Goal: Task Accomplishment & Management: Use online tool/utility

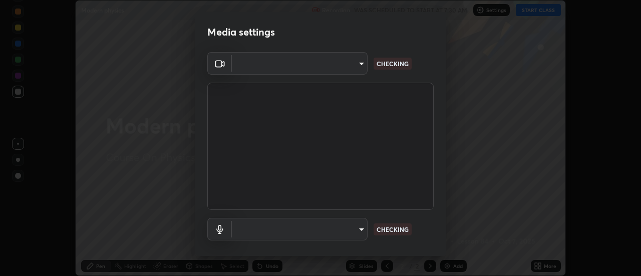
scroll to position [276, 641]
click at [325, 62] on body "Erase all Modern physics Recording WAS SCHEDULED TO START AT 7:30 AM Settings S…" at bounding box center [320, 138] width 641 height 276
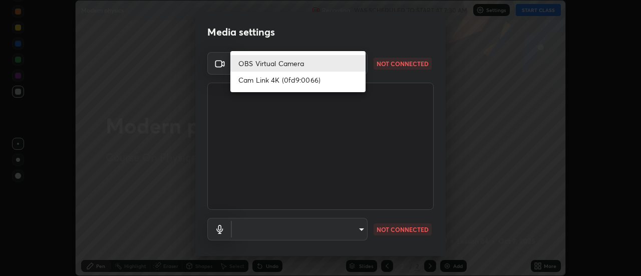
click at [300, 79] on li "Cam Link 4K (0fd9:0066)" at bounding box center [297, 80] width 135 height 17
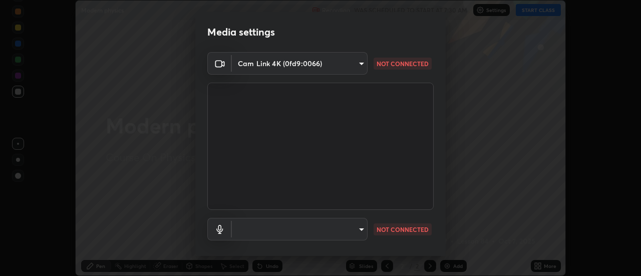
click at [306, 68] on body "Erase all Modern physics Recording WAS SCHEDULED TO START AT 7:30 AM Settings S…" at bounding box center [320, 138] width 641 height 276
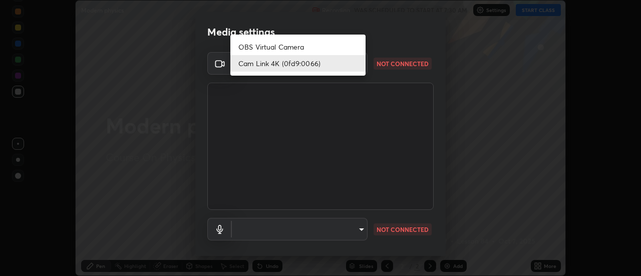
click at [300, 47] on li "OBS Virtual Camera" at bounding box center [297, 47] width 135 height 17
type input "f5b3656cd1dd35b39364a66cb12e0b92c55a6c1540bbf724d9531d61b52c8324"
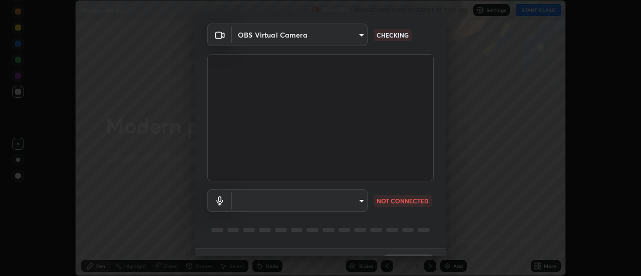
scroll to position [53, 0]
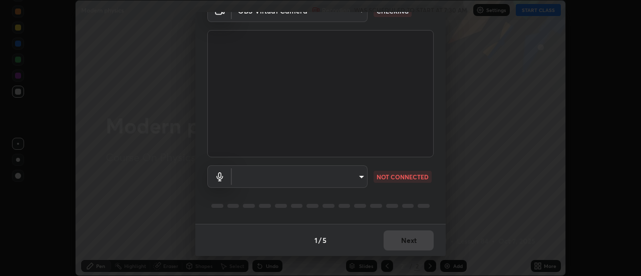
click at [346, 180] on body "Erase all Modern physics Recording WAS SCHEDULED TO START AT 7:30 AM Settings S…" at bounding box center [320, 138] width 641 height 276
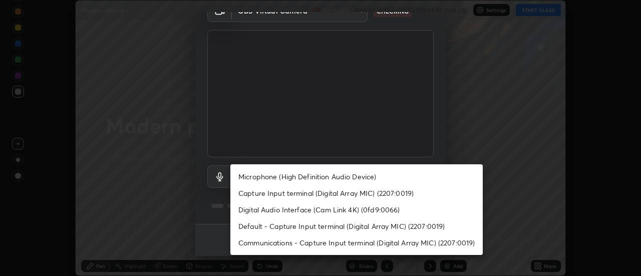
click at [317, 196] on li "Capture Input terminal (Digital Array MIC) (2207:0019)" at bounding box center [356, 193] width 252 height 17
type input "3031db552761cc04666a50e4bade62b29243ff6e7284bd13ef7f0770b1c134a8"
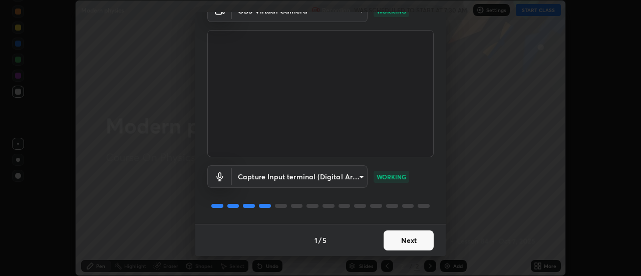
click at [403, 241] on button "Next" at bounding box center [409, 240] width 50 height 20
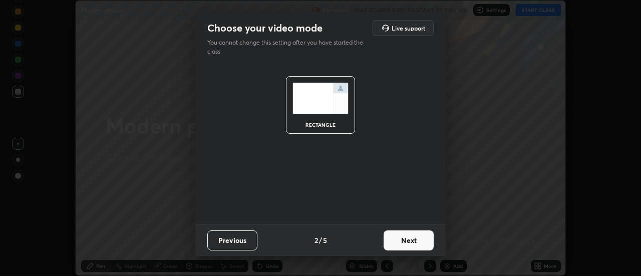
click at [403, 239] on button "Next" at bounding box center [409, 240] width 50 height 20
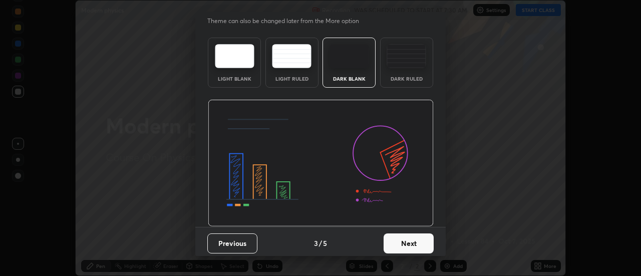
scroll to position [25, 0]
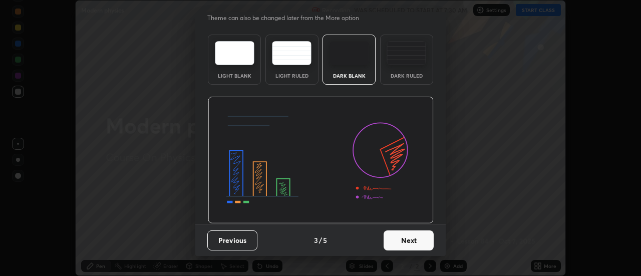
click at [400, 238] on button "Next" at bounding box center [409, 240] width 50 height 20
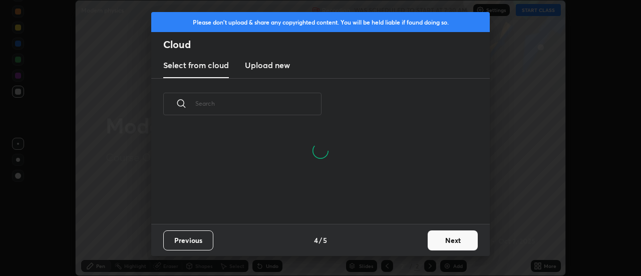
click at [434, 242] on button "Next" at bounding box center [453, 240] width 50 height 20
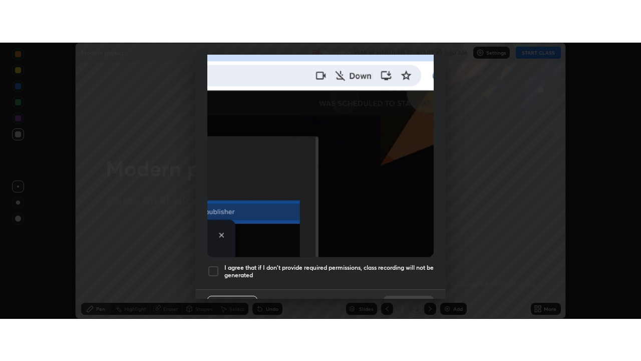
scroll to position [257, 0]
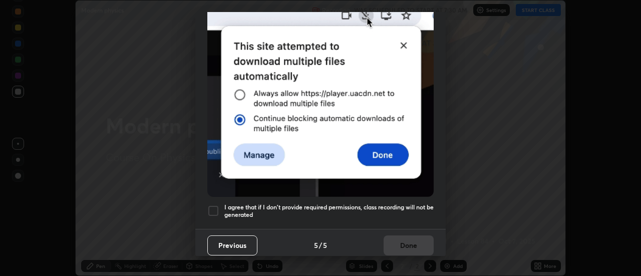
click at [216, 205] on div at bounding box center [213, 211] width 12 height 12
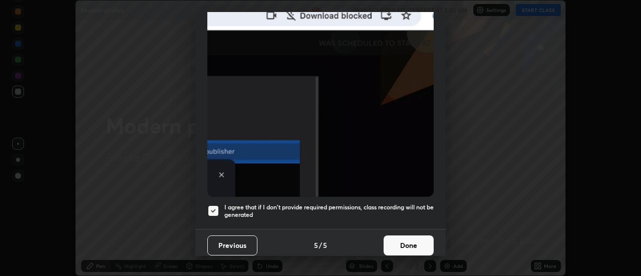
click at [413, 237] on button "Done" at bounding box center [409, 245] width 50 height 20
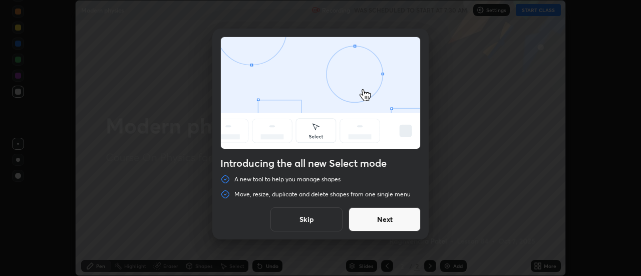
click at [305, 222] on button "Skip" at bounding box center [306, 219] width 72 height 24
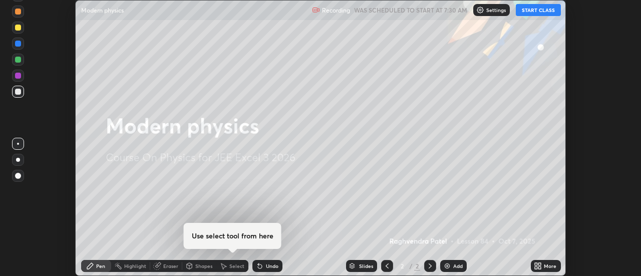
click at [538, 266] on icon at bounding box center [538, 266] width 8 height 8
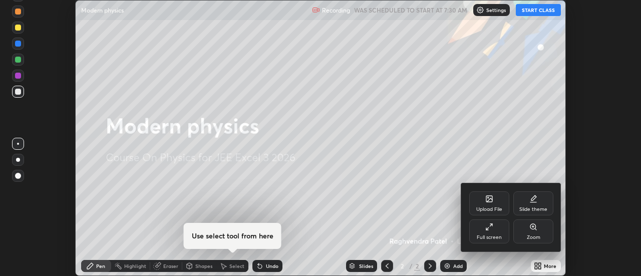
click at [485, 233] on div "Full screen" at bounding box center [489, 231] width 40 height 24
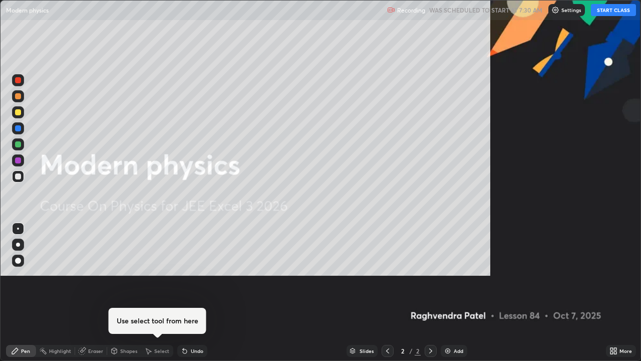
scroll to position [361, 641]
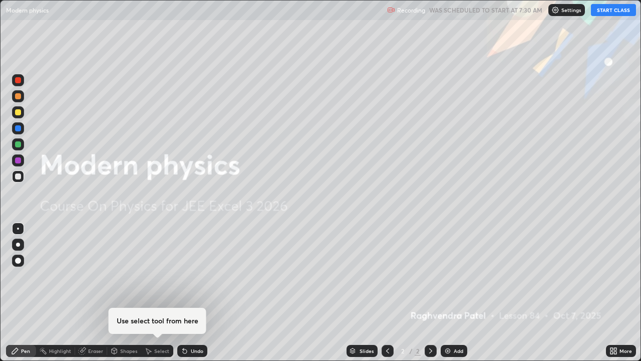
click at [609, 12] on button "START CLASS" at bounding box center [613, 10] width 45 height 12
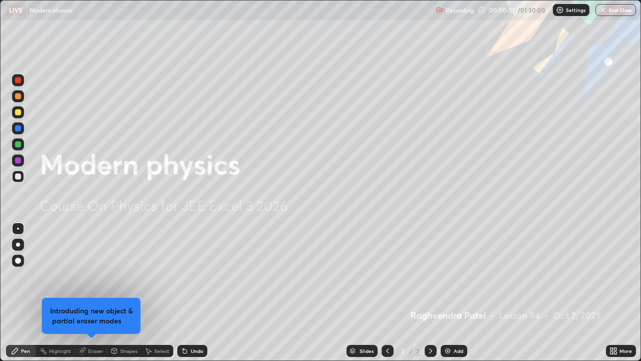
click at [444, 275] on img at bounding box center [448, 351] width 8 height 8
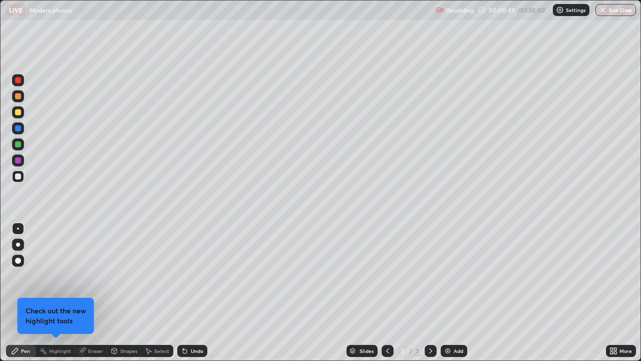
click at [18, 114] on div at bounding box center [18, 112] width 6 height 6
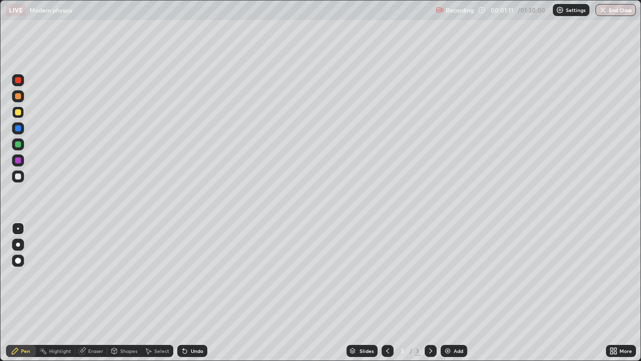
click at [23, 174] on div at bounding box center [18, 176] width 12 height 12
click at [199, 275] on div "Undo" at bounding box center [192, 351] width 30 height 12
click at [195, 275] on div "Undo" at bounding box center [197, 350] width 13 height 5
click at [126, 275] on div "Shapes" at bounding box center [124, 351] width 34 height 12
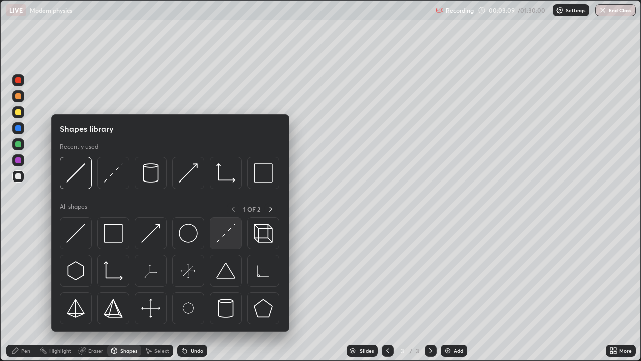
click at [228, 239] on img at bounding box center [225, 232] width 19 height 19
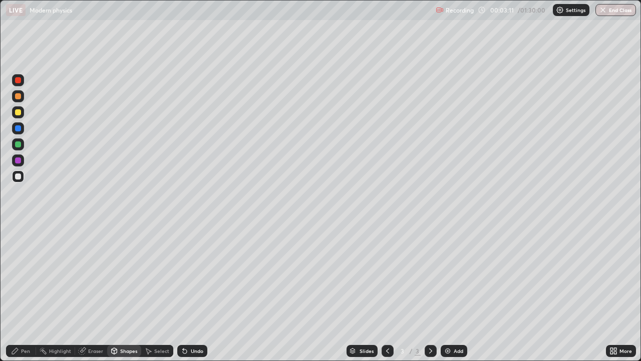
click at [30, 275] on div "Pen" at bounding box center [25, 350] width 9 height 5
click at [23, 110] on div at bounding box center [18, 112] width 12 height 12
click at [22, 178] on div at bounding box center [18, 176] width 12 height 12
click at [22, 112] on div at bounding box center [18, 112] width 12 height 12
click at [23, 175] on div at bounding box center [18, 176] width 12 height 12
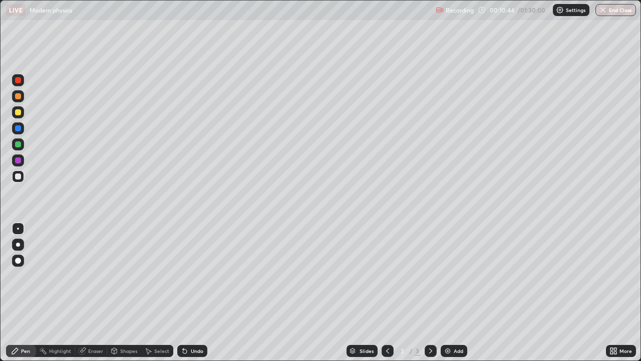
click at [451, 275] on div "Add" at bounding box center [454, 351] width 27 height 12
click at [24, 113] on div at bounding box center [18, 112] width 12 height 12
click at [386, 275] on div at bounding box center [388, 351] width 12 height 20
click at [429, 275] on div at bounding box center [431, 351] width 12 height 12
click at [22, 176] on div at bounding box center [18, 176] width 12 height 12
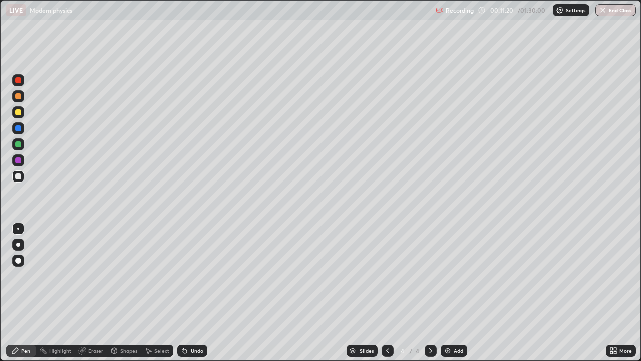
click at [133, 275] on div "Shapes" at bounding box center [128, 350] width 17 height 5
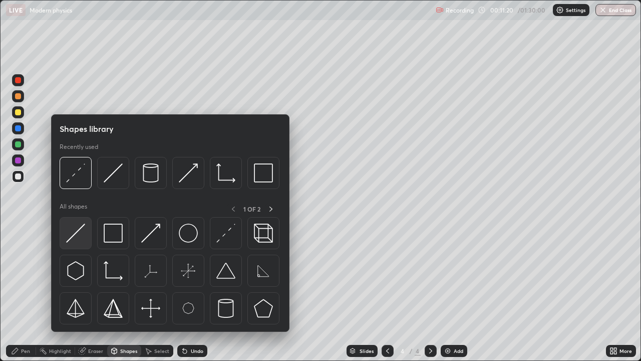
click at [79, 241] on img at bounding box center [75, 232] width 19 height 19
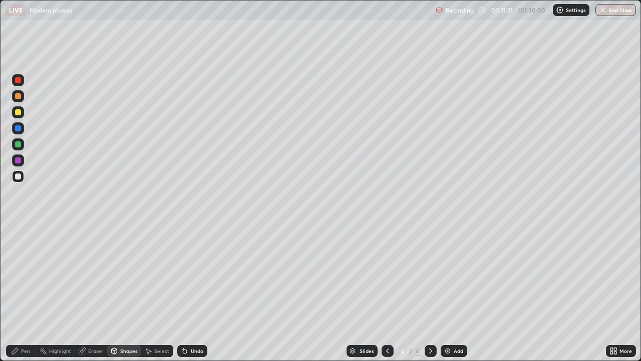
click at [20, 115] on div at bounding box center [18, 112] width 12 height 12
click at [22, 275] on div "Pen" at bounding box center [25, 350] width 9 height 5
click at [130, 275] on div "Shapes" at bounding box center [124, 351] width 34 height 12
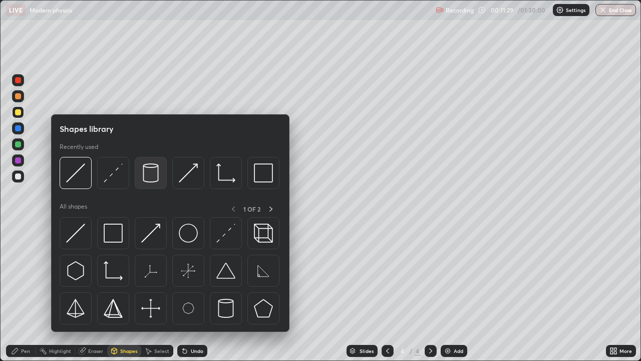
click at [151, 180] on img at bounding box center [150, 172] width 19 height 19
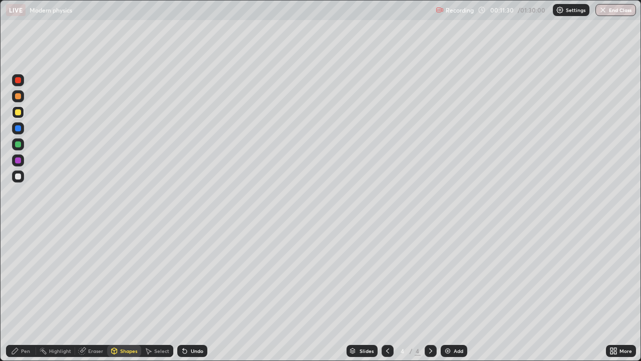
click at [19, 177] on div at bounding box center [18, 176] width 6 height 6
click at [24, 275] on div "Pen" at bounding box center [25, 350] width 9 height 5
click at [23, 111] on div at bounding box center [18, 112] width 12 height 12
click at [25, 173] on div at bounding box center [18, 176] width 16 height 16
click at [133, 275] on div "Shapes" at bounding box center [128, 350] width 17 height 5
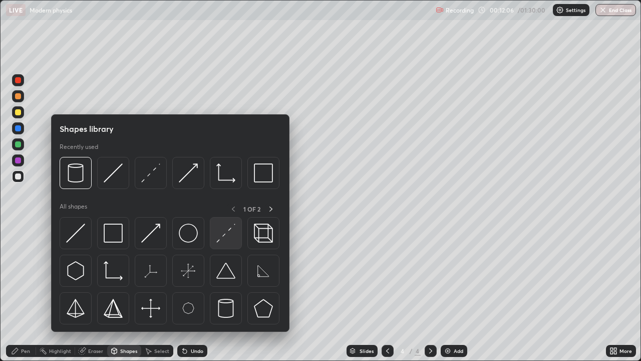
click at [221, 235] on img at bounding box center [225, 232] width 19 height 19
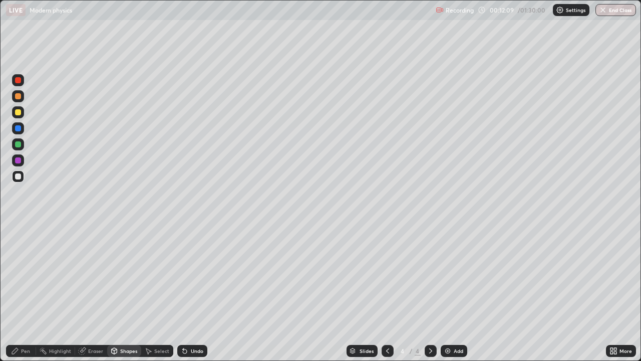
click at [24, 275] on div "Pen" at bounding box center [25, 350] width 9 height 5
click at [387, 275] on icon at bounding box center [388, 351] width 8 height 8
click at [428, 275] on icon at bounding box center [431, 351] width 8 height 8
click at [126, 275] on div "Shapes" at bounding box center [124, 351] width 34 height 12
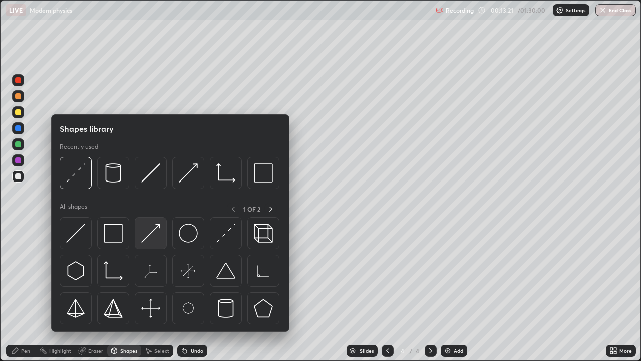
click at [159, 234] on img at bounding box center [150, 232] width 19 height 19
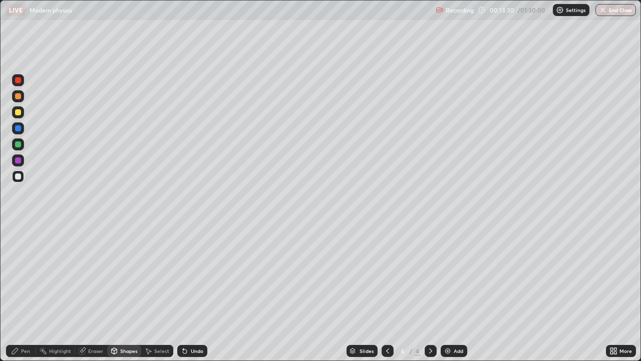
click at [27, 275] on div "Pen" at bounding box center [21, 351] width 30 height 12
click at [23, 113] on div at bounding box center [18, 112] width 12 height 12
click at [20, 176] on div at bounding box center [18, 176] width 6 height 6
click at [195, 275] on div "Undo" at bounding box center [197, 350] width 13 height 5
click at [192, 275] on div "Undo" at bounding box center [192, 351] width 30 height 12
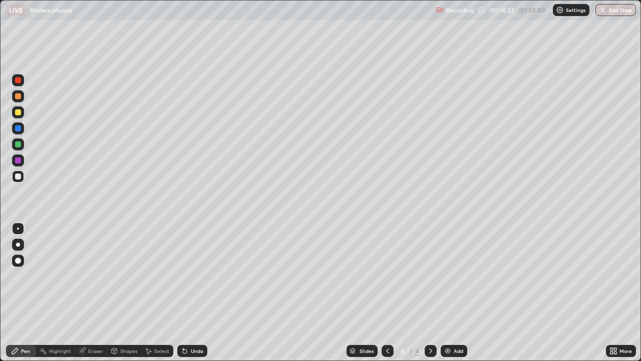
click at [193, 275] on div "Undo" at bounding box center [192, 351] width 30 height 12
click at [453, 275] on div "Add" at bounding box center [454, 351] width 27 height 12
click at [22, 112] on div at bounding box center [18, 112] width 12 height 12
click at [21, 180] on div at bounding box center [18, 176] width 12 height 12
click at [188, 275] on div "Undo" at bounding box center [192, 351] width 30 height 12
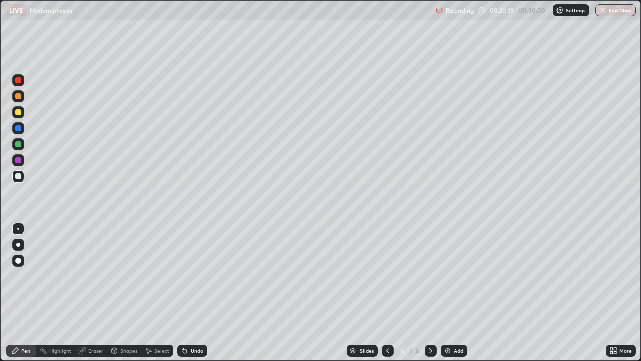
click at [190, 275] on div "Undo" at bounding box center [192, 351] width 30 height 12
click at [122, 275] on div "Shapes" at bounding box center [128, 350] width 17 height 5
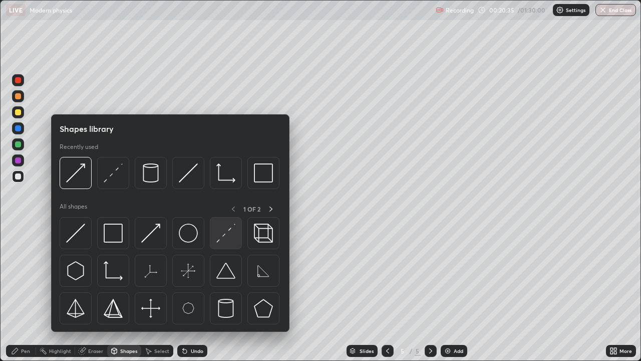
click at [231, 234] on img at bounding box center [225, 232] width 19 height 19
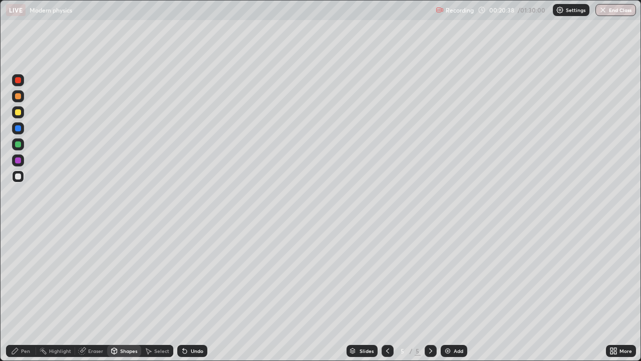
click at [30, 275] on div "Pen" at bounding box center [21, 351] width 30 height 12
click at [19, 112] on div at bounding box center [18, 112] width 6 height 6
click at [22, 174] on div at bounding box center [18, 176] width 12 height 12
click at [123, 275] on div "Shapes" at bounding box center [128, 350] width 17 height 5
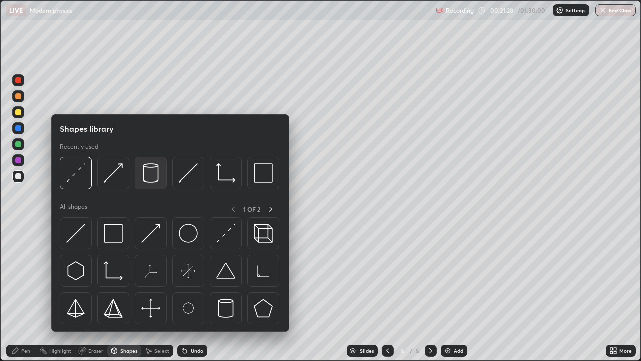
click at [148, 175] on img at bounding box center [150, 172] width 19 height 19
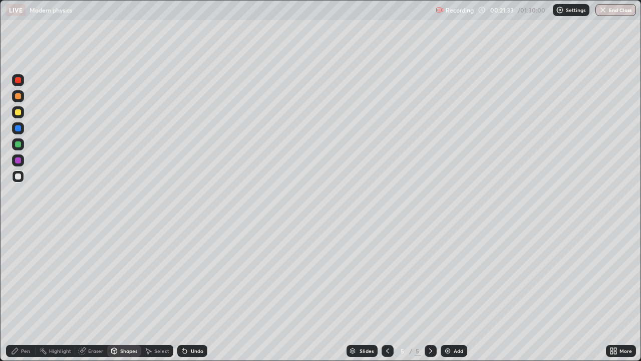
click at [157, 275] on div "Select" at bounding box center [161, 350] width 15 height 5
click at [300, 198] on div "0 ° Undo Copy Duplicate Duplicate to new slide Delete" at bounding box center [321, 181] width 640 height 360
click at [23, 275] on div "Pen" at bounding box center [25, 350] width 9 height 5
click at [197, 275] on div "Undo" at bounding box center [197, 350] width 13 height 5
click at [87, 275] on div "Eraser" at bounding box center [91, 351] width 32 height 12
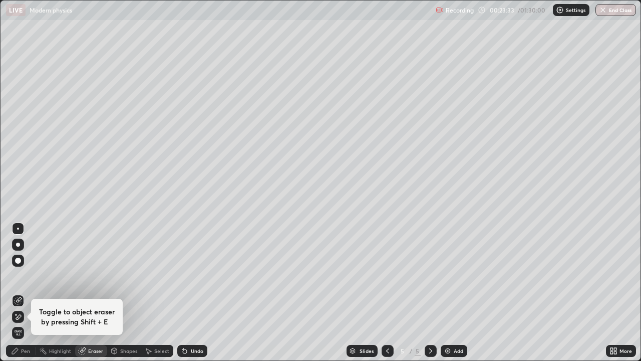
click at [21, 275] on div "Pen" at bounding box center [25, 350] width 9 height 5
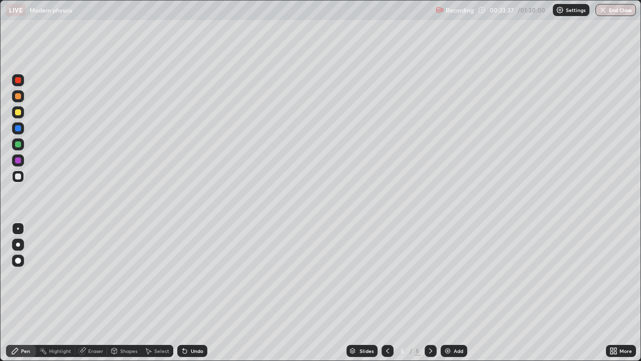
click at [192, 275] on div "Undo" at bounding box center [192, 351] width 30 height 12
click at [189, 275] on div "Undo" at bounding box center [192, 351] width 30 height 12
click at [97, 275] on div "Eraser" at bounding box center [95, 350] width 15 height 5
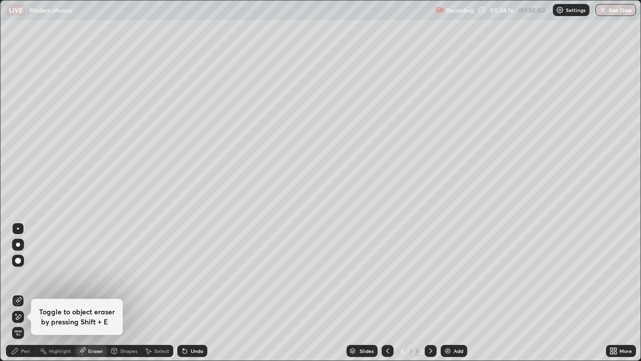
click at [26, 275] on div "Pen" at bounding box center [25, 350] width 9 height 5
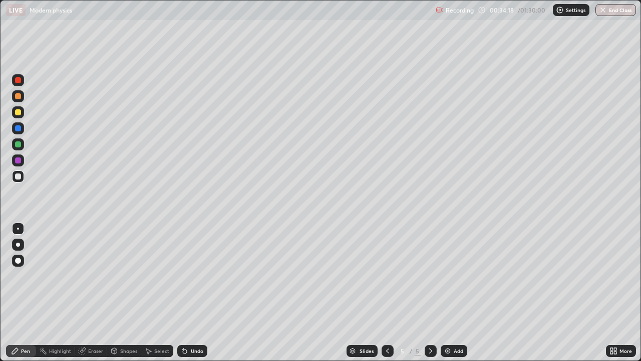
click at [22, 115] on div at bounding box center [18, 112] width 12 height 12
click at [191, 275] on div "Undo" at bounding box center [197, 350] width 13 height 5
click at [183, 275] on icon at bounding box center [185, 351] width 4 height 4
click at [455, 275] on div "Add" at bounding box center [459, 350] width 10 height 5
click at [386, 275] on icon at bounding box center [388, 351] width 8 height 8
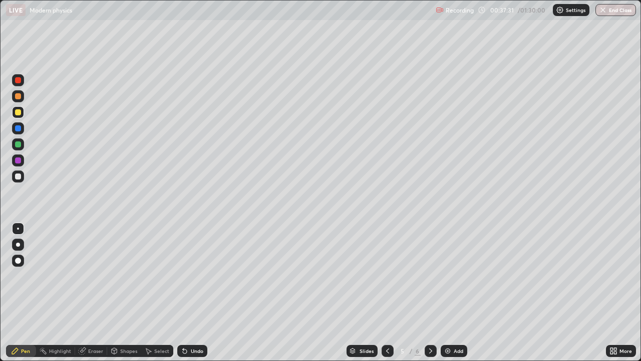
click at [430, 275] on icon at bounding box center [431, 351] width 8 height 8
click at [23, 177] on div at bounding box center [18, 176] width 12 height 12
click at [23, 111] on div at bounding box center [18, 112] width 12 height 12
click at [23, 176] on div at bounding box center [18, 176] width 12 height 12
click at [204, 275] on div "Undo" at bounding box center [192, 351] width 30 height 12
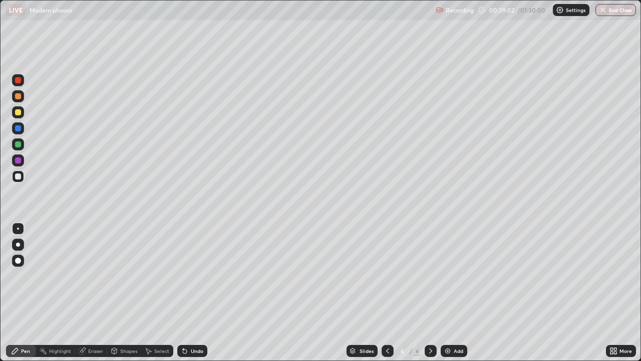
click at [200, 275] on div "Undo" at bounding box center [197, 350] width 13 height 5
click at [388, 275] on icon at bounding box center [387, 350] width 3 height 5
click at [434, 275] on icon at bounding box center [431, 351] width 8 height 8
click at [194, 275] on div "Undo" at bounding box center [197, 350] width 13 height 5
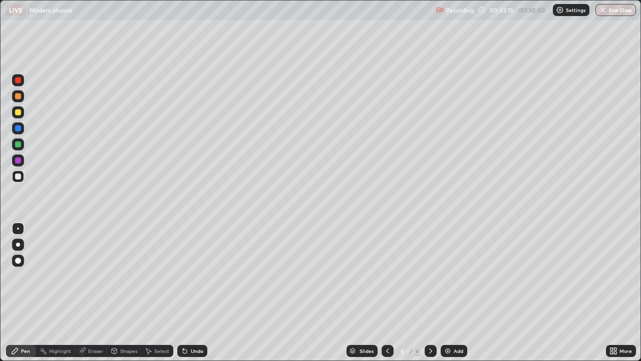
click at [451, 275] on div "Add" at bounding box center [454, 351] width 27 height 12
click at [20, 114] on div at bounding box center [18, 112] width 6 height 6
click at [196, 275] on div "Undo" at bounding box center [197, 350] width 13 height 5
click at [22, 175] on div at bounding box center [18, 176] width 12 height 12
click at [126, 275] on div "Shapes" at bounding box center [128, 350] width 17 height 5
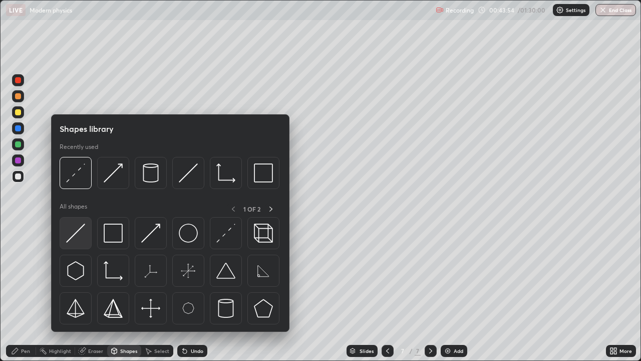
click at [84, 237] on img at bounding box center [75, 232] width 19 height 19
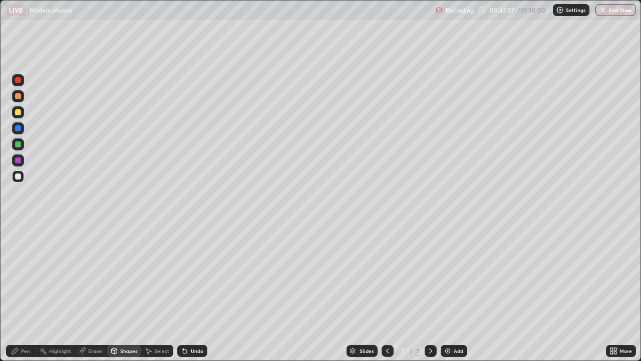
click at [29, 275] on div "Pen" at bounding box center [25, 350] width 9 height 5
click at [130, 275] on div "Shapes" at bounding box center [128, 350] width 17 height 5
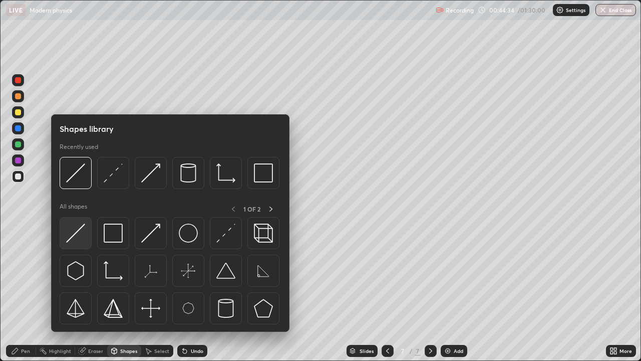
click at [84, 237] on img at bounding box center [75, 232] width 19 height 19
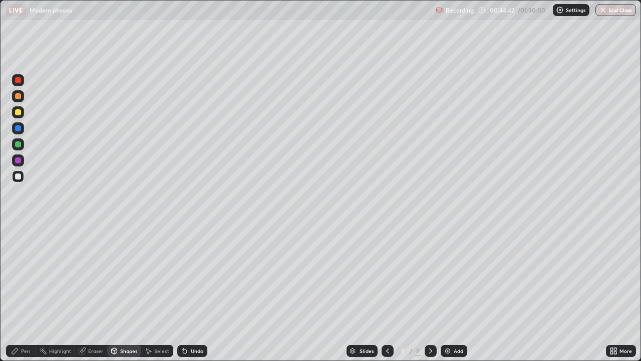
click at [29, 275] on div "Pen" at bounding box center [21, 351] width 30 height 12
click at [23, 174] on div at bounding box center [18, 176] width 12 height 12
click at [202, 275] on div "Undo" at bounding box center [192, 351] width 30 height 12
click at [199, 275] on div "Undo" at bounding box center [197, 350] width 13 height 5
click at [196, 275] on div "Undo" at bounding box center [197, 350] width 13 height 5
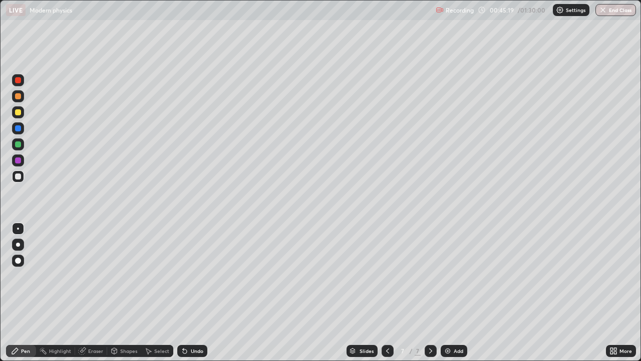
click at [195, 275] on div "Undo" at bounding box center [197, 350] width 13 height 5
click at [188, 275] on div "Undo" at bounding box center [192, 351] width 30 height 12
click at [199, 275] on div "Undo" at bounding box center [197, 350] width 13 height 5
click at [195, 275] on div "Undo" at bounding box center [197, 350] width 13 height 5
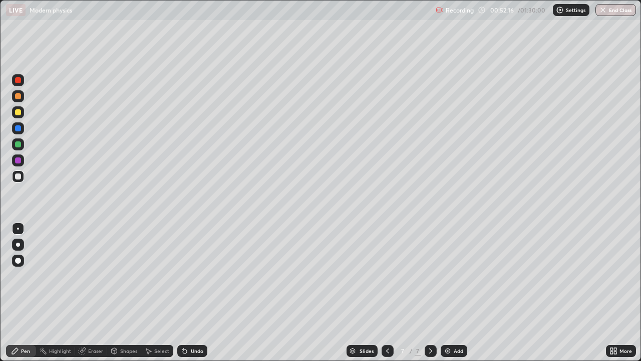
click at [454, 275] on div "Add" at bounding box center [459, 350] width 10 height 5
click at [131, 275] on div "Shapes" at bounding box center [128, 350] width 17 height 5
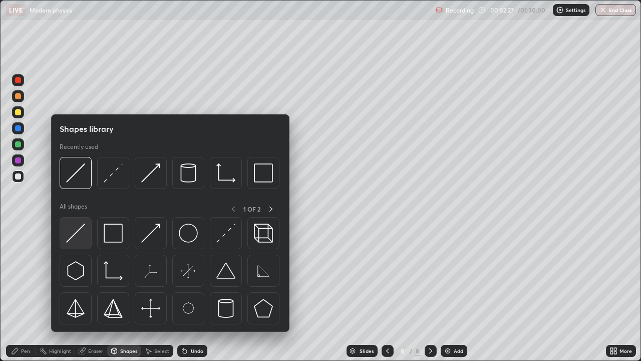
click at [74, 241] on img at bounding box center [75, 232] width 19 height 19
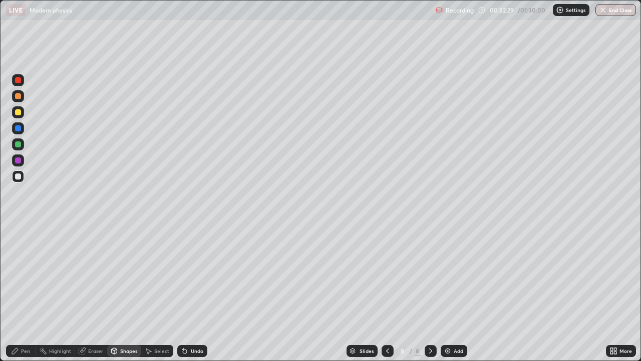
click at [30, 275] on div "Pen" at bounding box center [25, 350] width 9 height 5
click at [124, 275] on div "Shapes" at bounding box center [128, 350] width 17 height 5
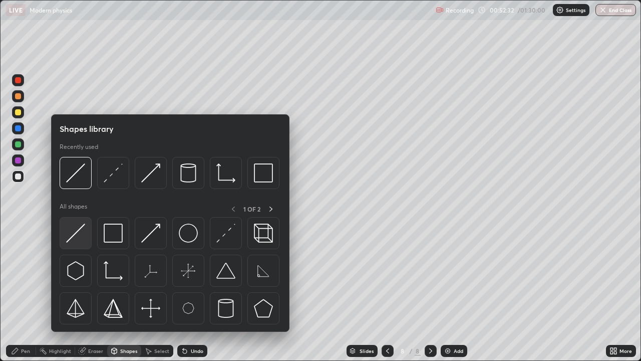
click at [83, 239] on img at bounding box center [75, 232] width 19 height 19
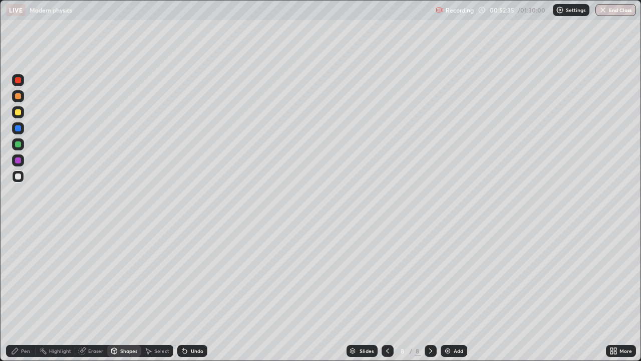
click at [25, 275] on div "Pen" at bounding box center [21, 351] width 30 height 12
click at [127, 275] on div "Shapes" at bounding box center [128, 350] width 17 height 5
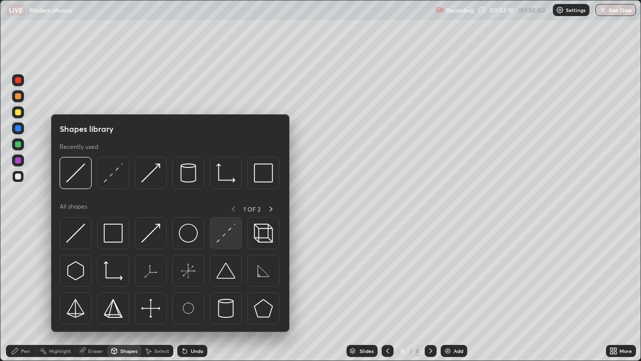
click at [225, 243] on div at bounding box center [226, 233] width 32 height 32
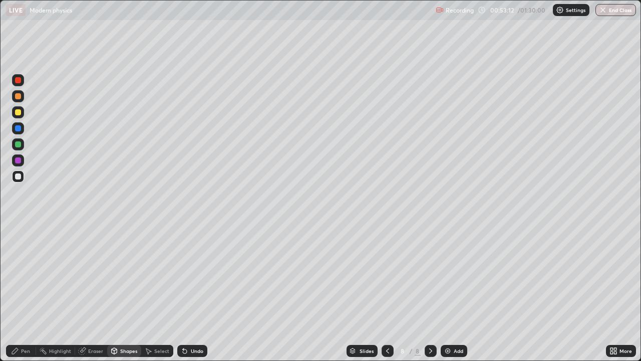
click at [25, 275] on div "Pen" at bounding box center [25, 350] width 9 height 5
click at [201, 275] on div "Undo" at bounding box center [197, 350] width 13 height 5
click at [25, 112] on div at bounding box center [18, 112] width 16 height 16
click at [451, 275] on div "Add" at bounding box center [454, 351] width 27 height 12
click at [25, 175] on div at bounding box center [18, 176] width 16 height 16
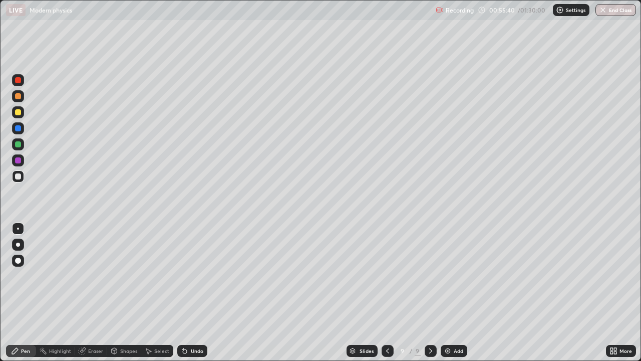
click at [130, 275] on div "Shapes" at bounding box center [128, 350] width 17 height 5
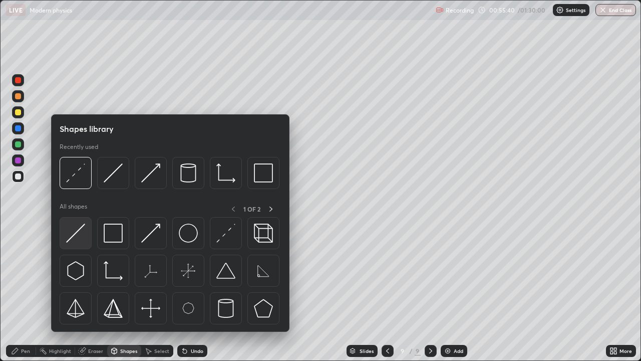
click at [84, 239] on img at bounding box center [75, 232] width 19 height 19
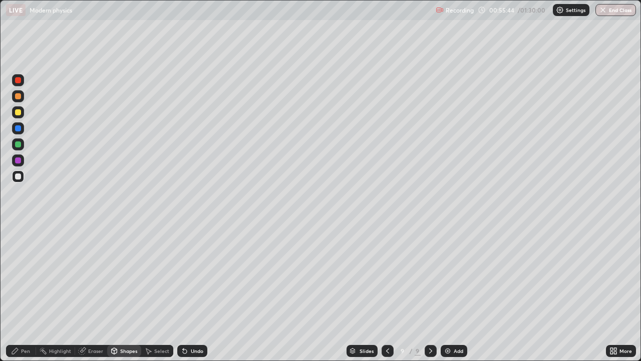
click at [28, 275] on div "Pen" at bounding box center [25, 350] width 9 height 5
click at [388, 275] on icon at bounding box center [387, 350] width 3 height 5
click at [387, 275] on icon at bounding box center [388, 351] width 8 height 8
click at [429, 275] on icon at bounding box center [430, 350] width 3 height 5
click at [435, 275] on div at bounding box center [431, 351] width 12 height 12
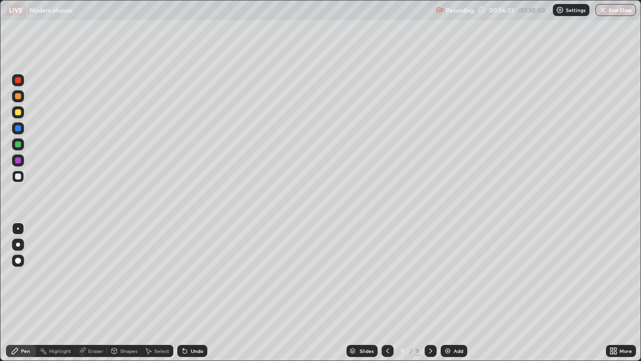
click at [430, 275] on icon at bounding box center [431, 351] width 8 height 8
click at [201, 275] on div "Undo" at bounding box center [192, 351] width 30 height 12
click at [448, 275] on img at bounding box center [448, 351] width 8 height 8
click at [22, 176] on div at bounding box center [18, 176] width 12 height 12
click at [127, 275] on div "Shapes" at bounding box center [128, 350] width 17 height 5
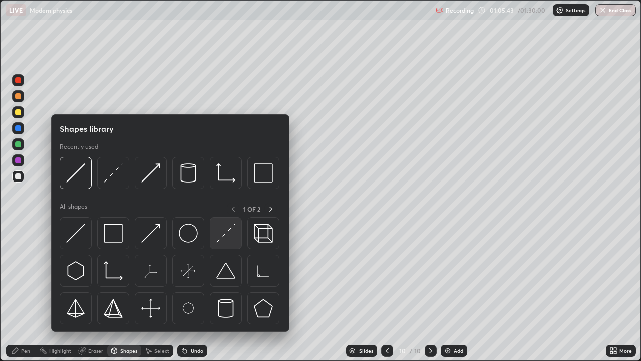
click at [223, 231] on img at bounding box center [225, 232] width 19 height 19
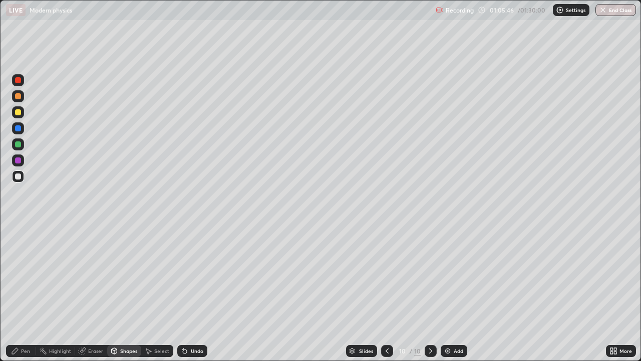
click at [31, 275] on div "Pen" at bounding box center [21, 351] width 30 height 12
click at [22, 177] on div at bounding box center [18, 176] width 12 height 12
click at [127, 275] on div "Shapes" at bounding box center [124, 351] width 34 height 12
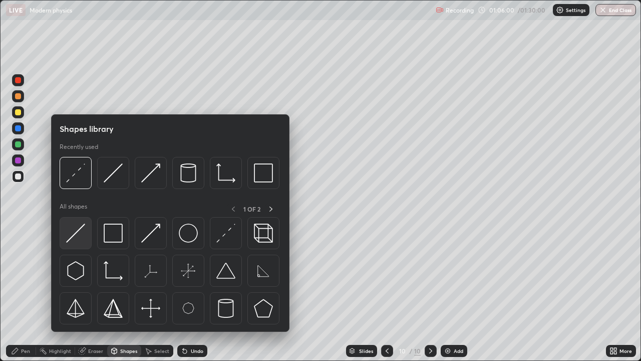
click at [77, 233] on img at bounding box center [75, 232] width 19 height 19
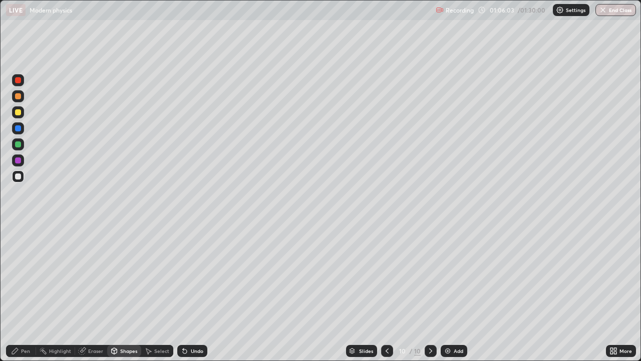
click at [134, 275] on div "Shapes" at bounding box center [124, 351] width 34 height 12
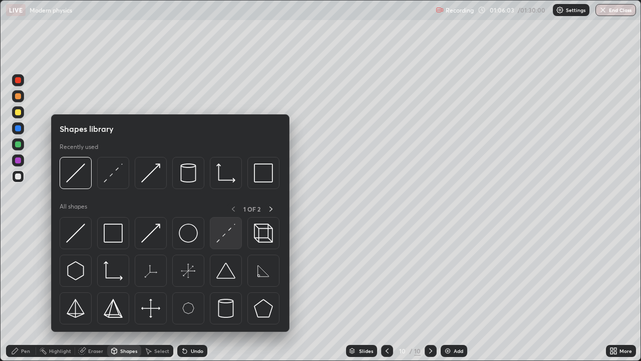
click at [224, 230] on img at bounding box center [225, 232] width 19 height 19
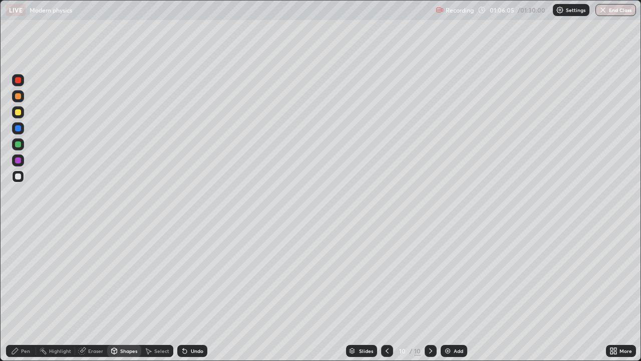
click at [127, 275] on div "Shapes" at bounding box center [124, 351] width 34 height 12
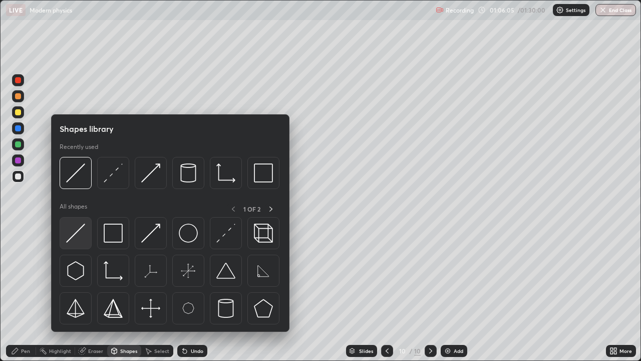
click at [81, 233] on img at bounding box center [75, 232] width 19 height 19
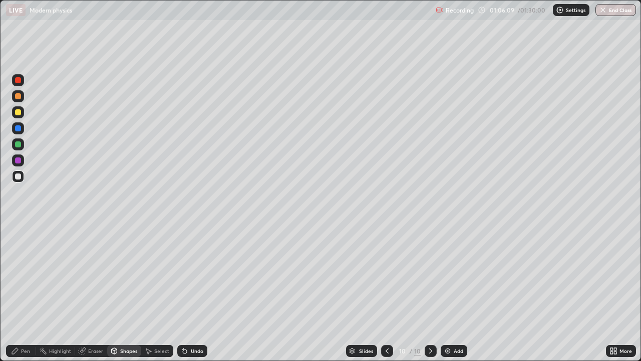
click at [28, 275] on div "Pen" at bounding box center [21, 351] width 30 height 12
click at [452, 275] on div "Add" at bounding box center [454, 351] width 27 height 12
click at [387, 275] on icon at bounding box center [388, 351] width 8 height 8
click at [95, 275] on div "Eraser" at bounding box center [95, 350] width 15 height 5
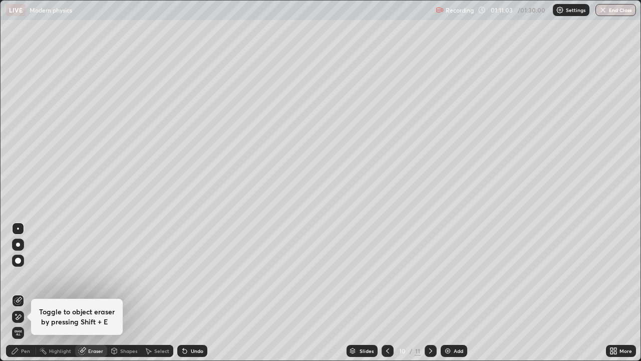
click at [22, 275] on div "Pen" at bounding box center [25, 350] width 9 height 5
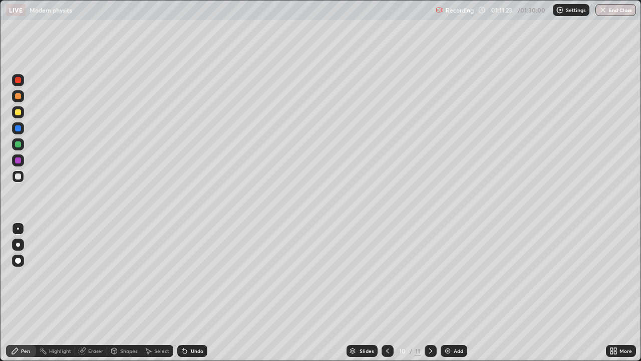
click at [430, 275] on icon at bounding box center [431, 351] width 8 height 8
click at [129, 275] on div "Shapes" at bounding box center [128, 350] width 17 height 5
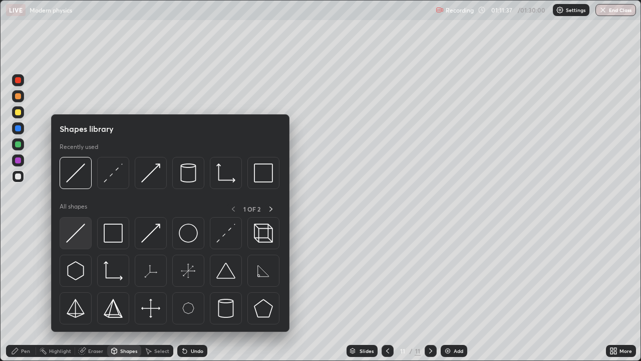
click at [76, 239] on img at bounding box center [75, 232] width 19 height 19
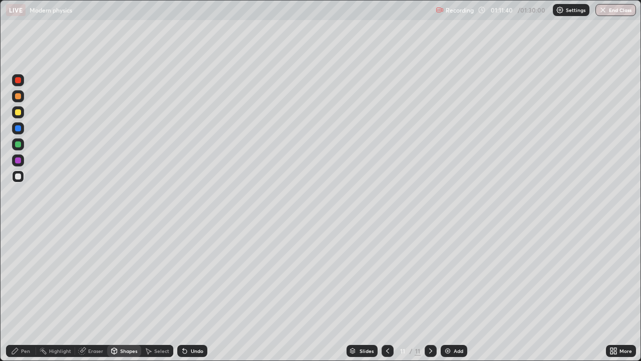
click at [119, 275] on div "Shapes" at bounding box center [124, 351] width 34 height 12
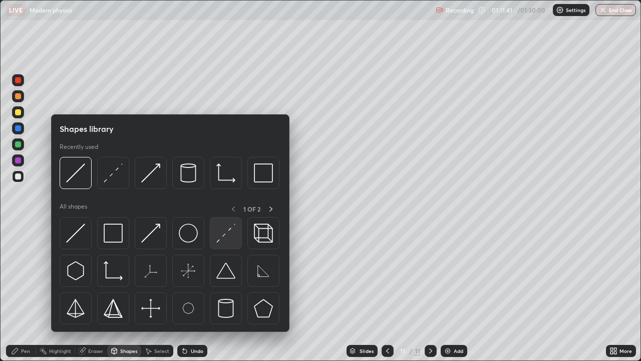
click at [223, 242] on img at bounding box center [225, 232] width 19 height 19
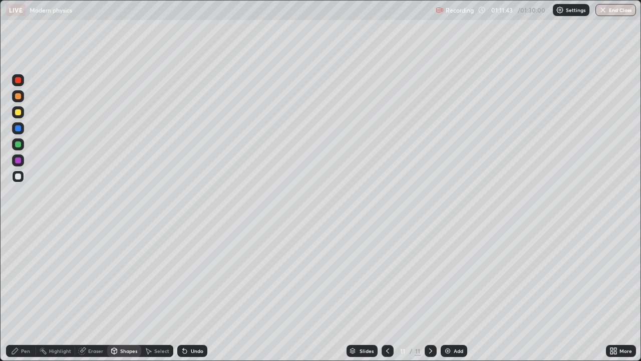
click at [130, 275] on div "Shapes" at bounding box center [128, 350] width 17 height 5
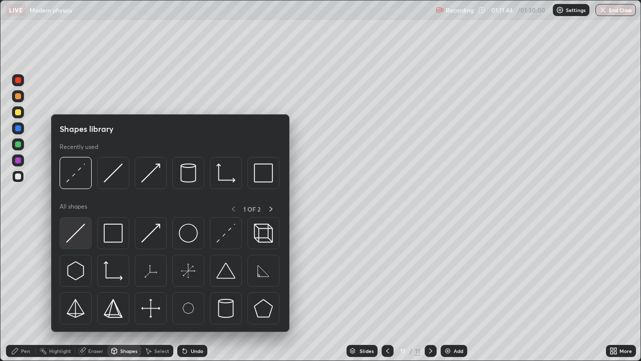
click at [81, 241] on img at bounding box center [75, 232] width 19 height 19
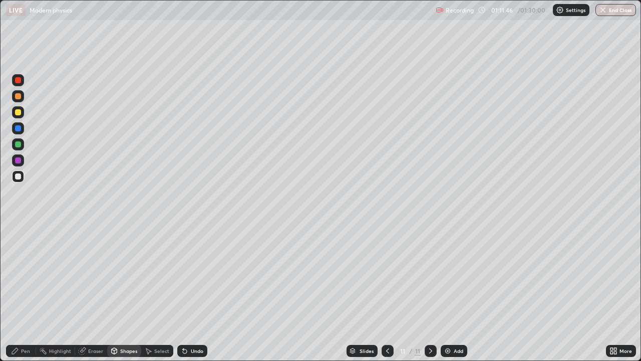
click at [29, 275] on div "Pen" at bounding box center [25, 350] width 9 height 5
click at [124, 275] on div "Shapes" at bounding box center [128, 350] width 17 height 5
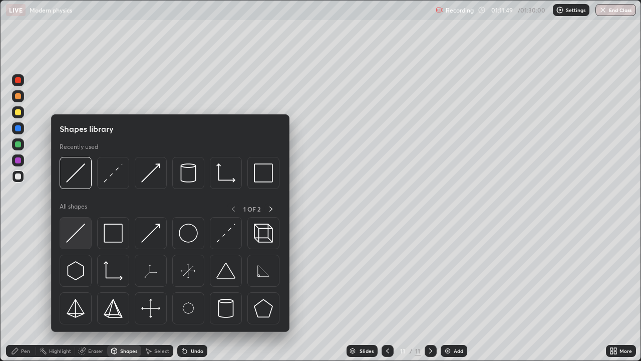
click at [82, 240] on img at bounding box center [75, 232] width 19 height 19
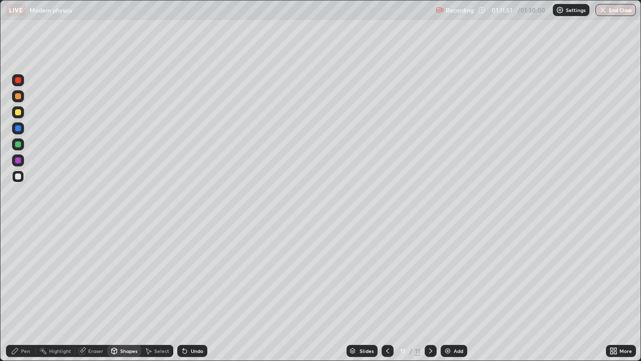
click at [31, 275] on div "Pen" at bounding box center [21, 351] width 30 height 12
click at [19, 112] on div at bounding box center [18, 112] width 6 height 6
click at [23, 175] on div at bounding box center [18, 176] width 12 height 12
click at [386, 275] on icon at bounding box center [388, 351] width 8 height 8
click at [429, 275] on icon at bounding box center [431, 351] width 8 height 8
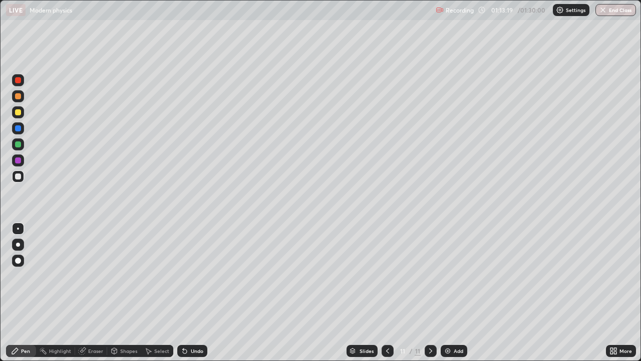
click at [387, 275] on icon at bounding box center [388, 351] width 8 height 8
click at [434, 275] on div at bounding box center [431, 351] width 12 height 12
click at [130, 275] on div "Shapes" at bounding box center [124, 351] width 34 height 12
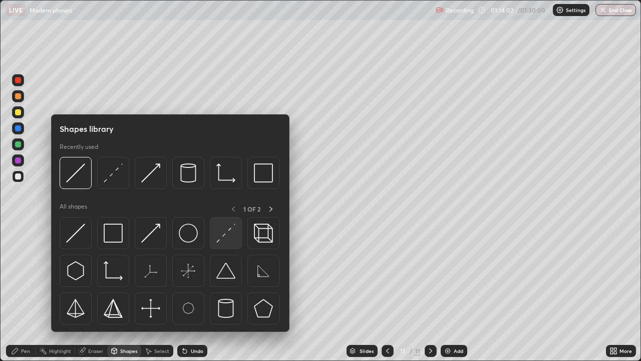
click at [233, 236] on img at bounding box center [225, 232] width 19 height 19
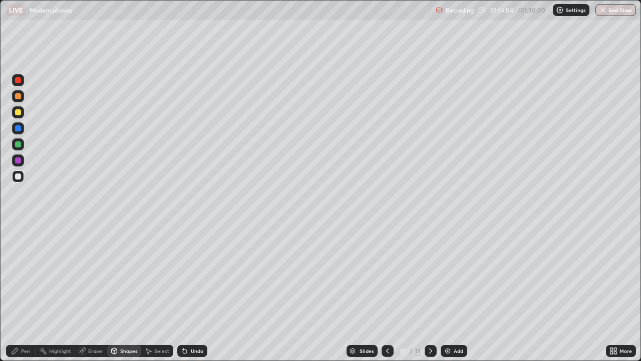
click at [28, 275] on div "Pen" at bounding box center [25, 350] width 9 height 5
click at [391, 275] on div at bounding box center [388, 351] width 12 height 12
click at [430, 275] on icon at bounding box center [431, 351] width 8 height 8
click at [624, 15] on button "End Class" at bounding box center [615, 10] width 41 height 12
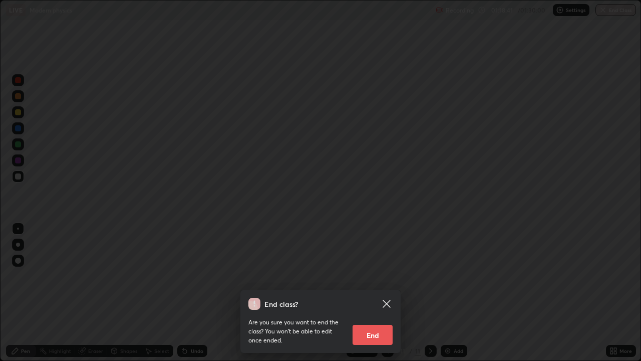
click at [383, 275] on button "End" at bounding box center [373, 335] width 40 height 20
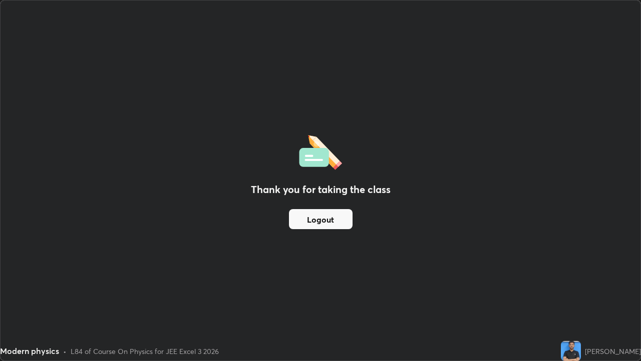
click at [327, 222] on button "Logout" at bounding box center [321, 219] width 64 height 20
